Goal: Find specific page/section

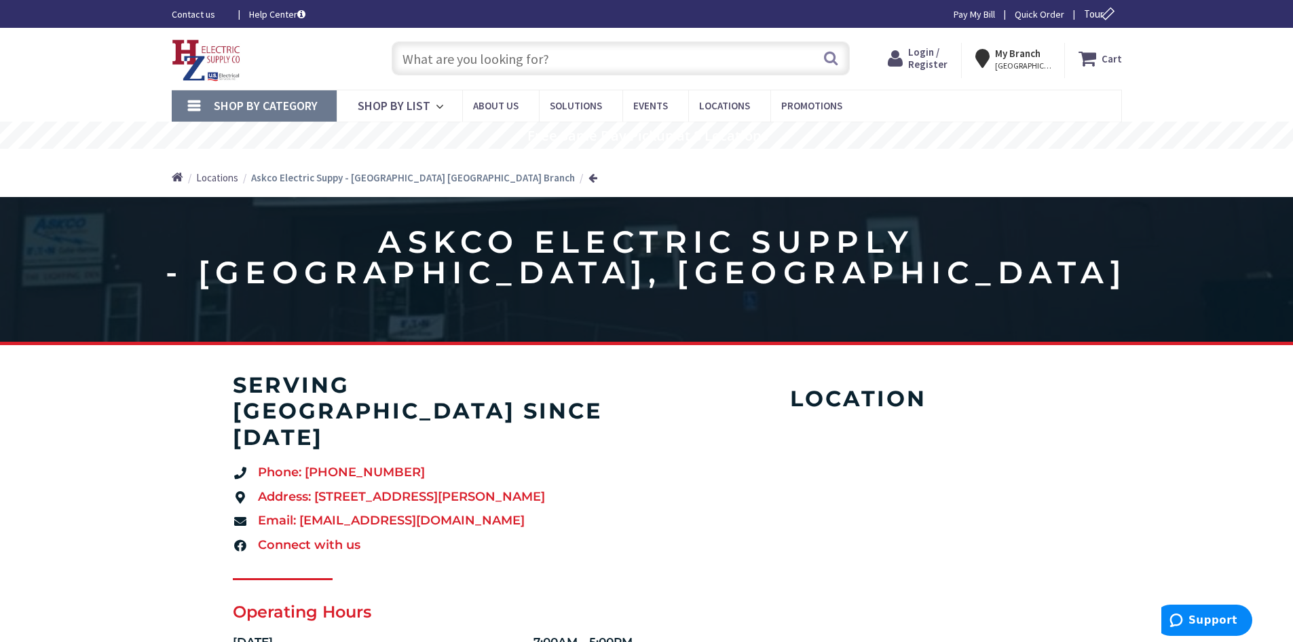
click at [274, 107] on span "Shop By Category" at bounding box center [266, 106] width 104 height 16
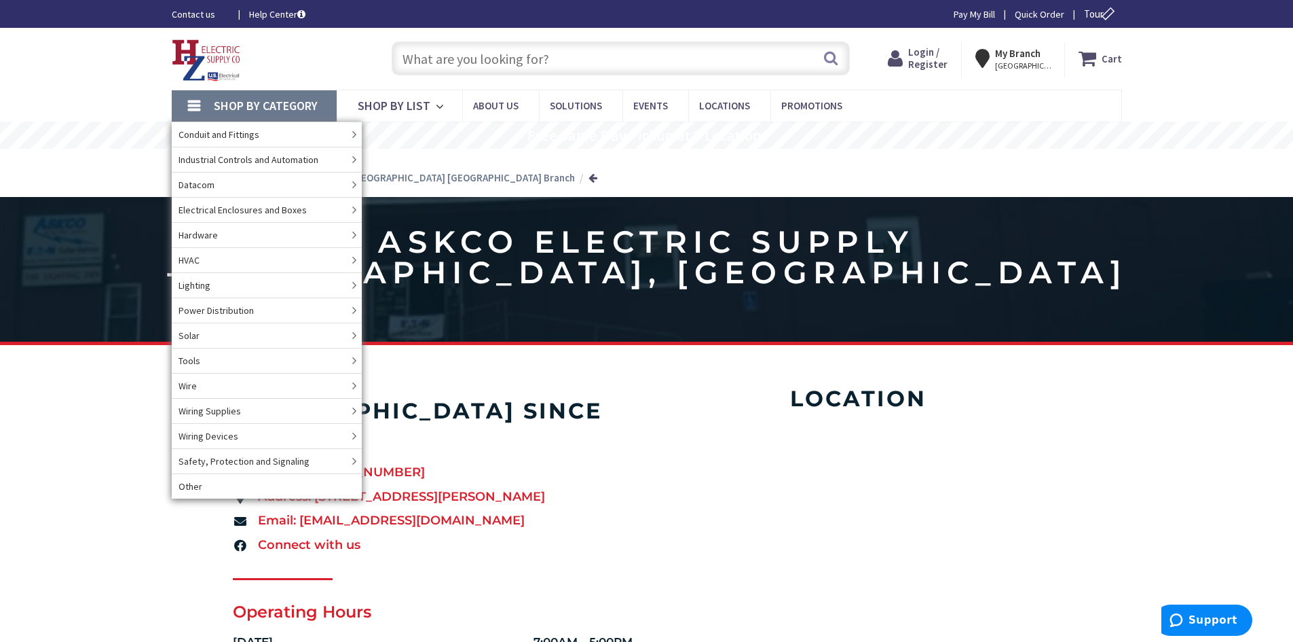
click at [805, 54] on input "text" at bounding box center [621, 58] width 458 height 34
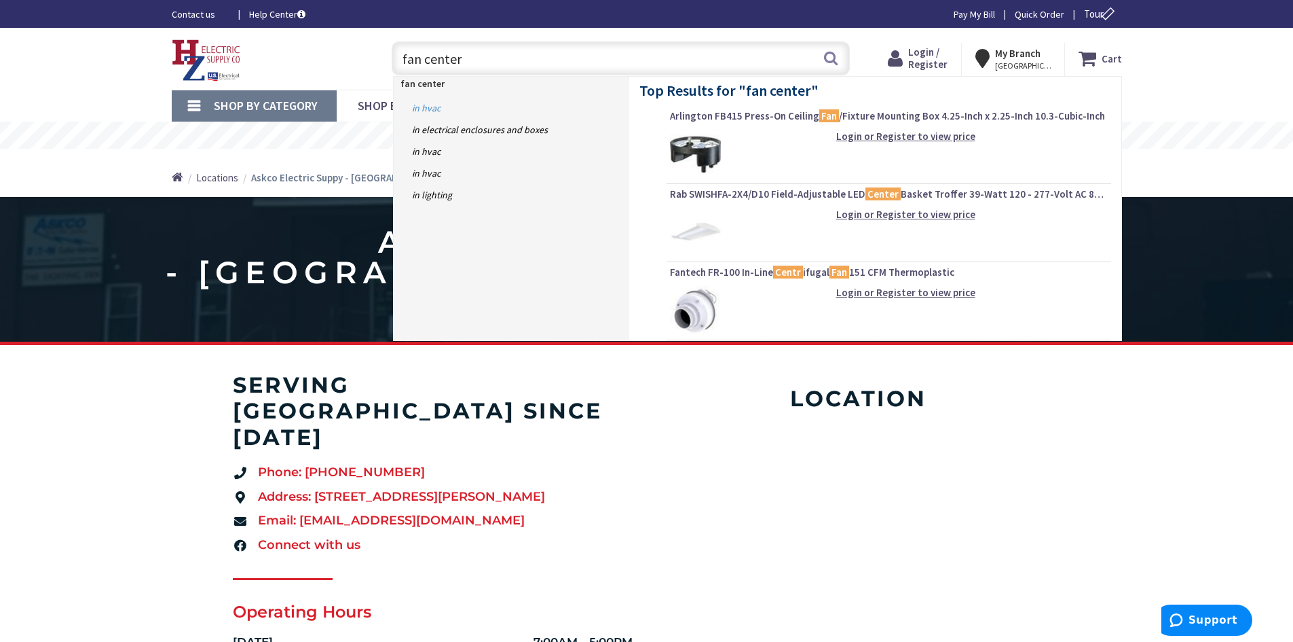
type input "fan center"
click at [428, 111] on link "in HVAC" at bounding box center [512, 108] width 236 height 22
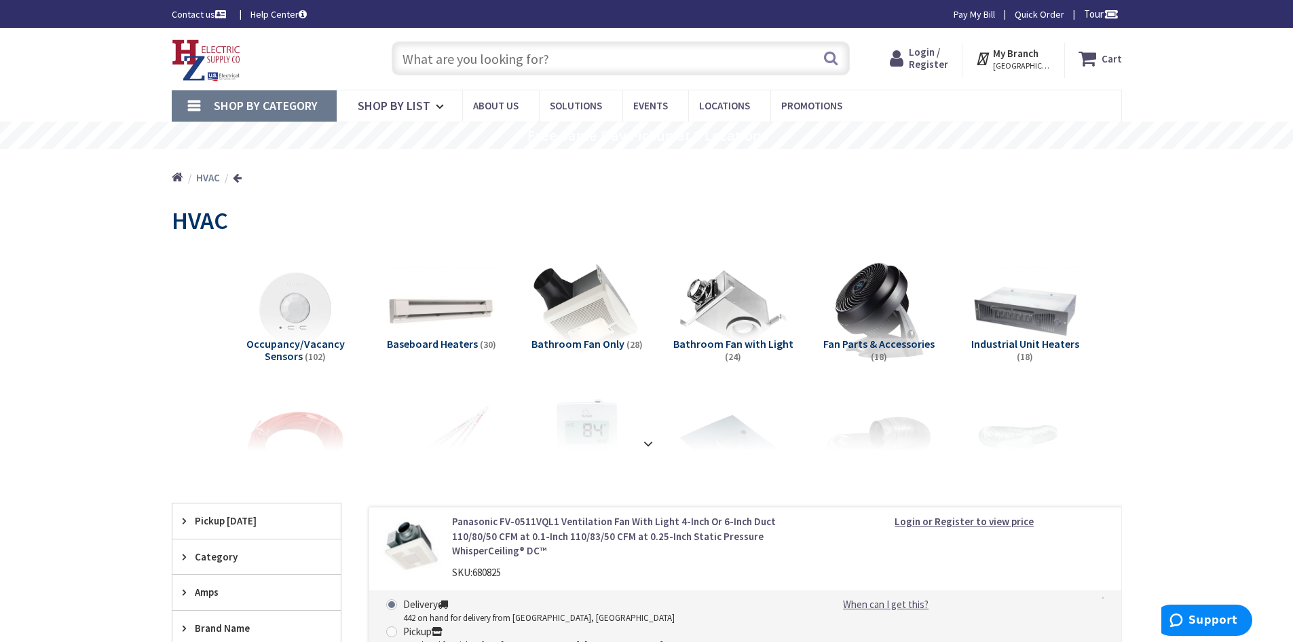
click at [747, 56] on input "text" at bounding box center [621, 58] width 458 height 34
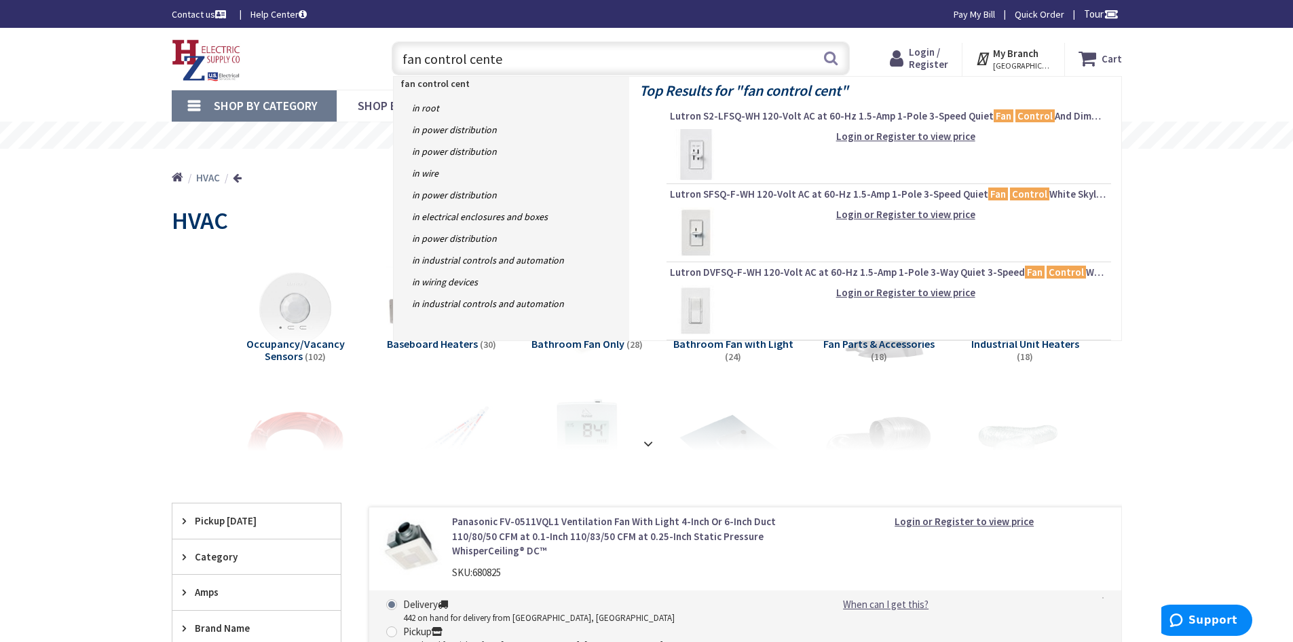
type input "fan control center"
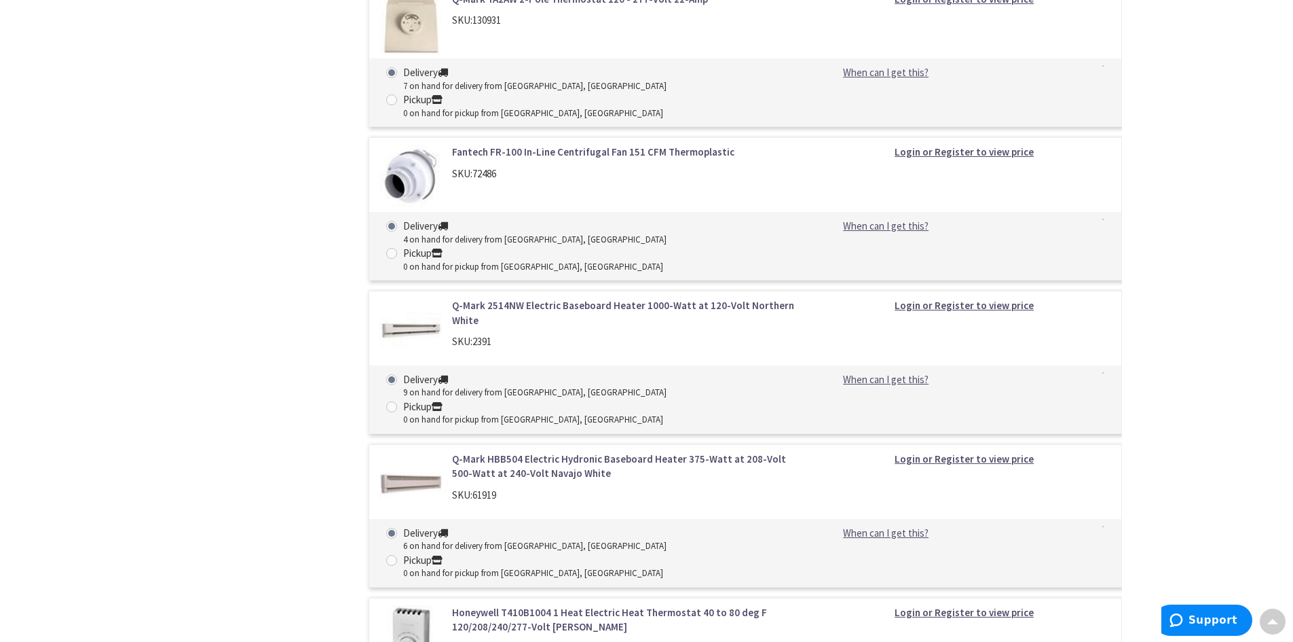
scroll to position [12154, 0]
